Goal: Check status

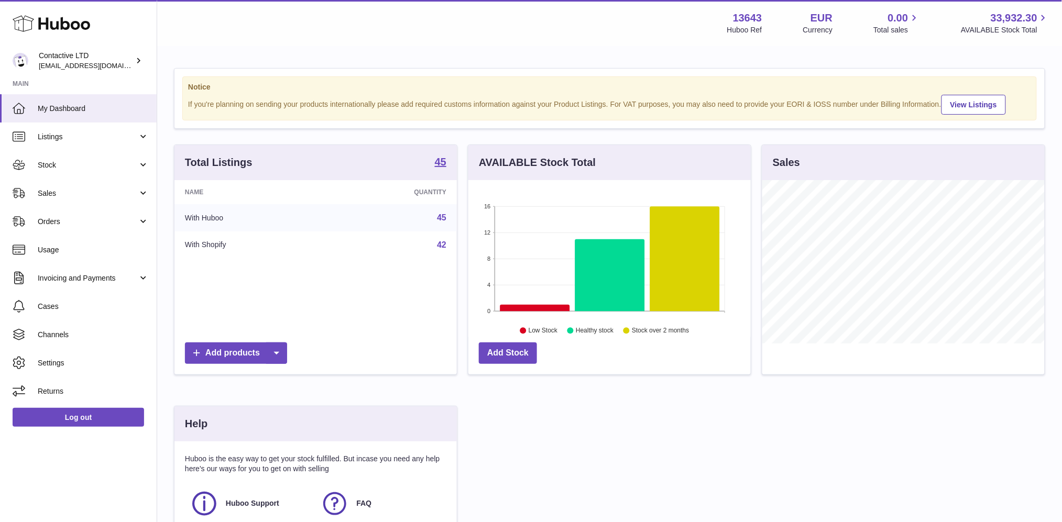
scroll to position [163, 282]
click at [96, 192] on span "Sales" at bounding box center [88, 194] width 100 height 10
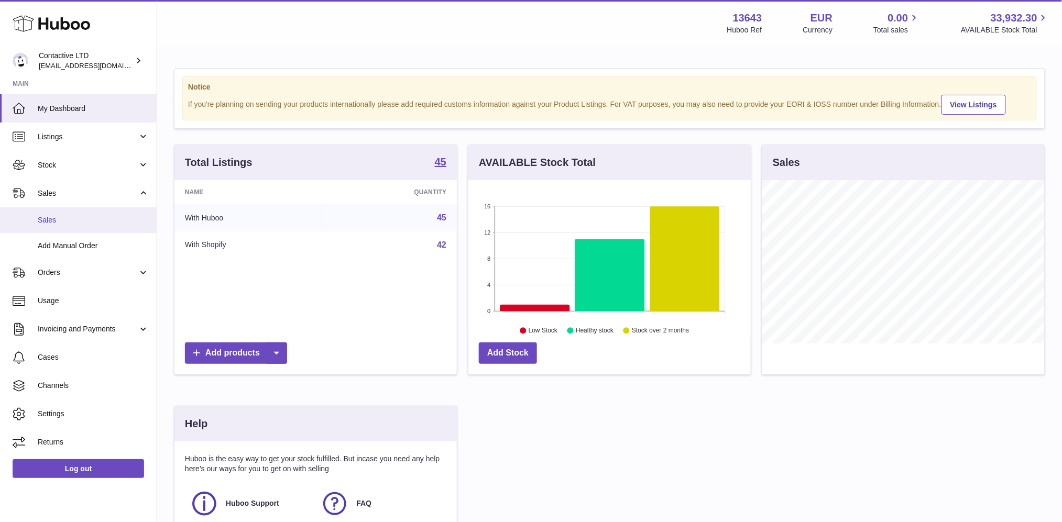
click at [87, 221] on span "Sales" at bounding box center [93, 220] width 111 height 10
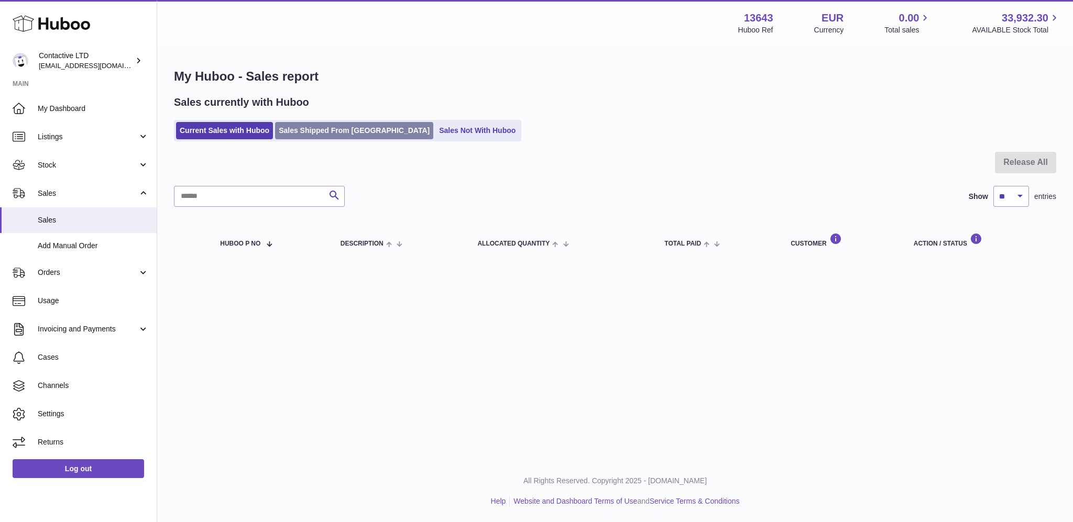
click at [292, 130] on link "Sales Shipped From [GEOGRAPHIC_DATA]" at bounding box center [354, 130] width 158 height 17
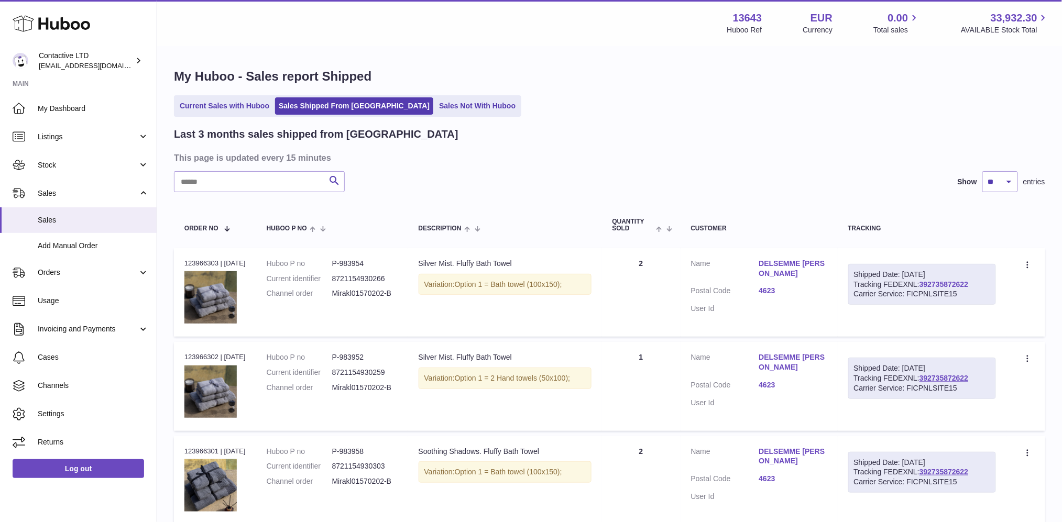
click at [961, 280] on link "392735872622" at bounding box center [943, 284] width 49 height 8
